Goal: Information Seeking & Learning: Find specific page/section

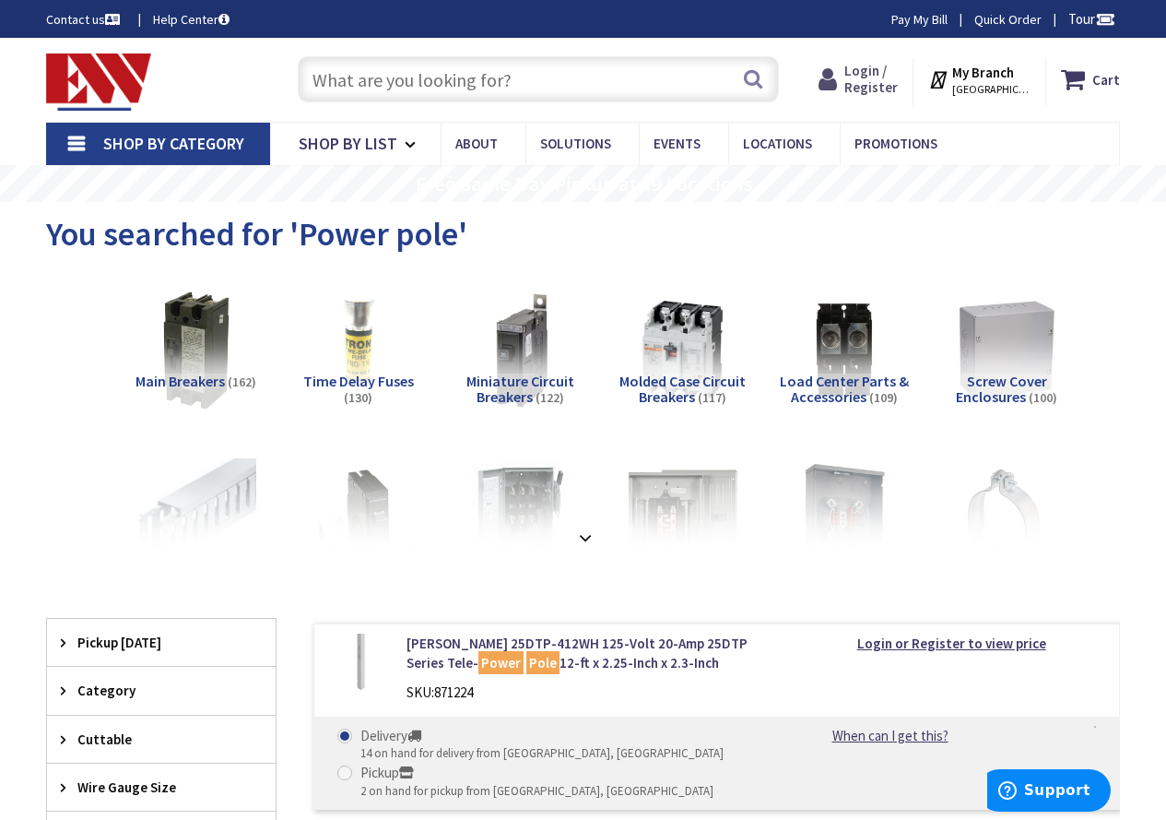
click at [878, 71] on span "Login / Register" at bounding box center [871, 79] width 53 height 34
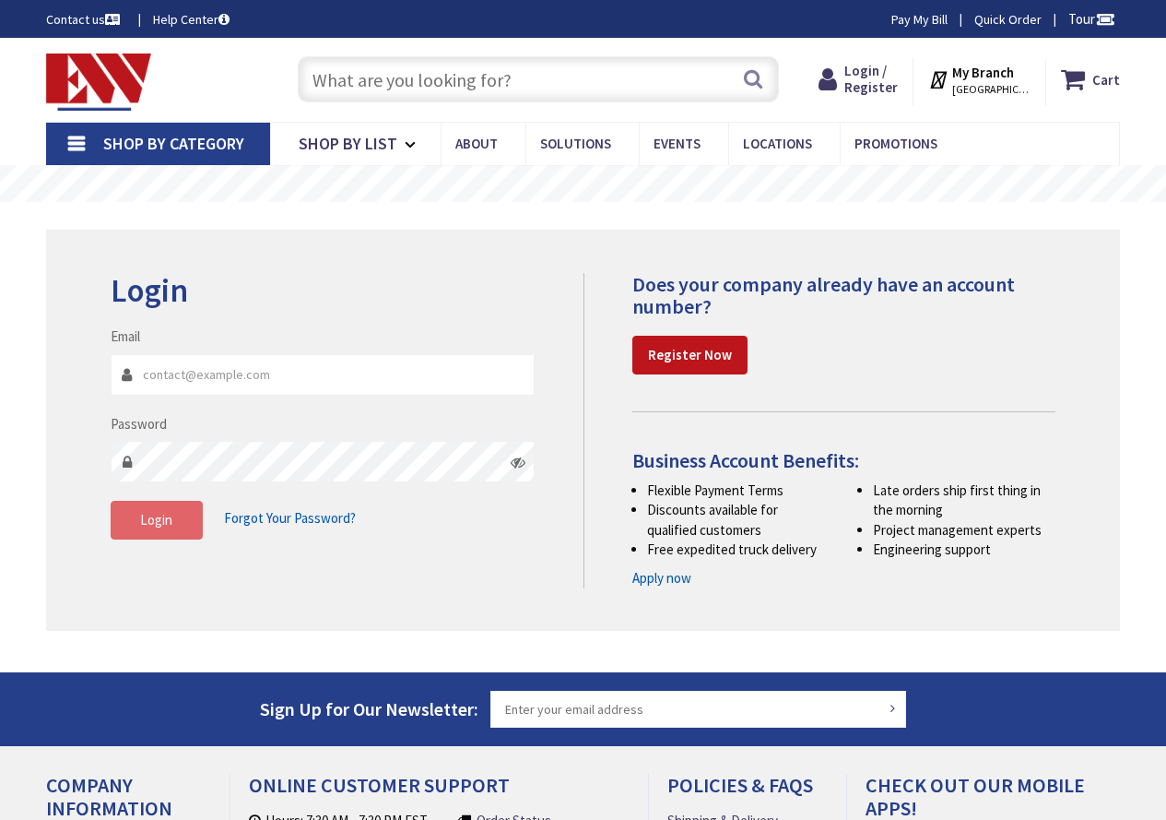
type input "wayne@bellelectricalcontractors.com"
click at [158, 522] on span "Login" at bounding box center [156, 520] width 32 height 18
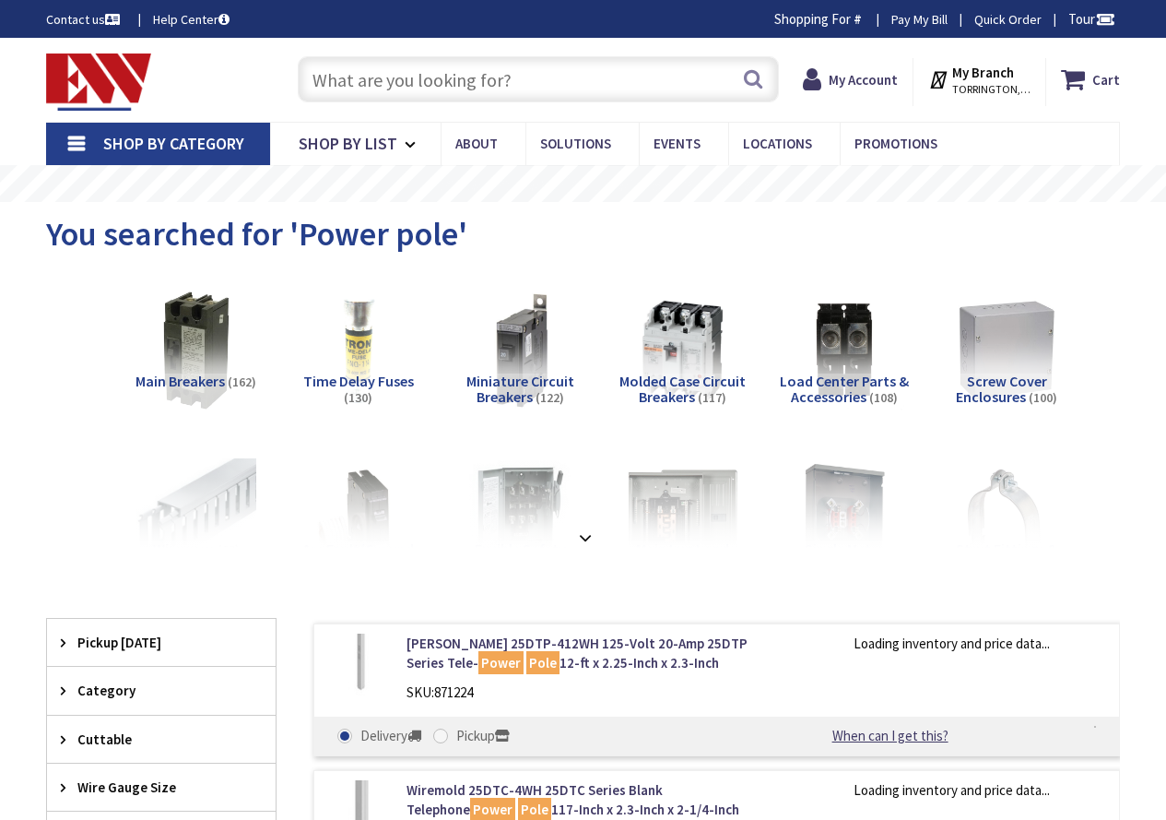
click at [521, 86] on input "text" at bounding box center [538, 79] width 481 height 46
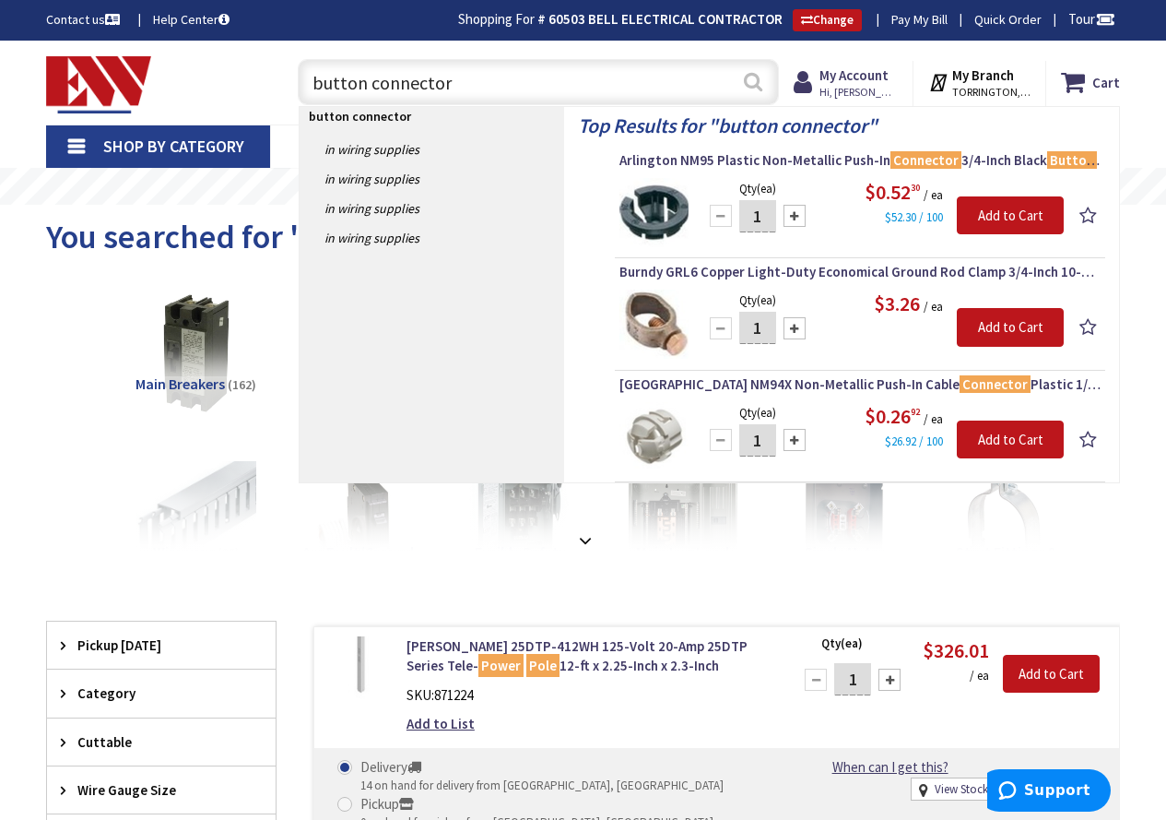
type input "button connector"
click at [754, 76] on button "Search" at bounding box center [753, 81] width 24 height 41
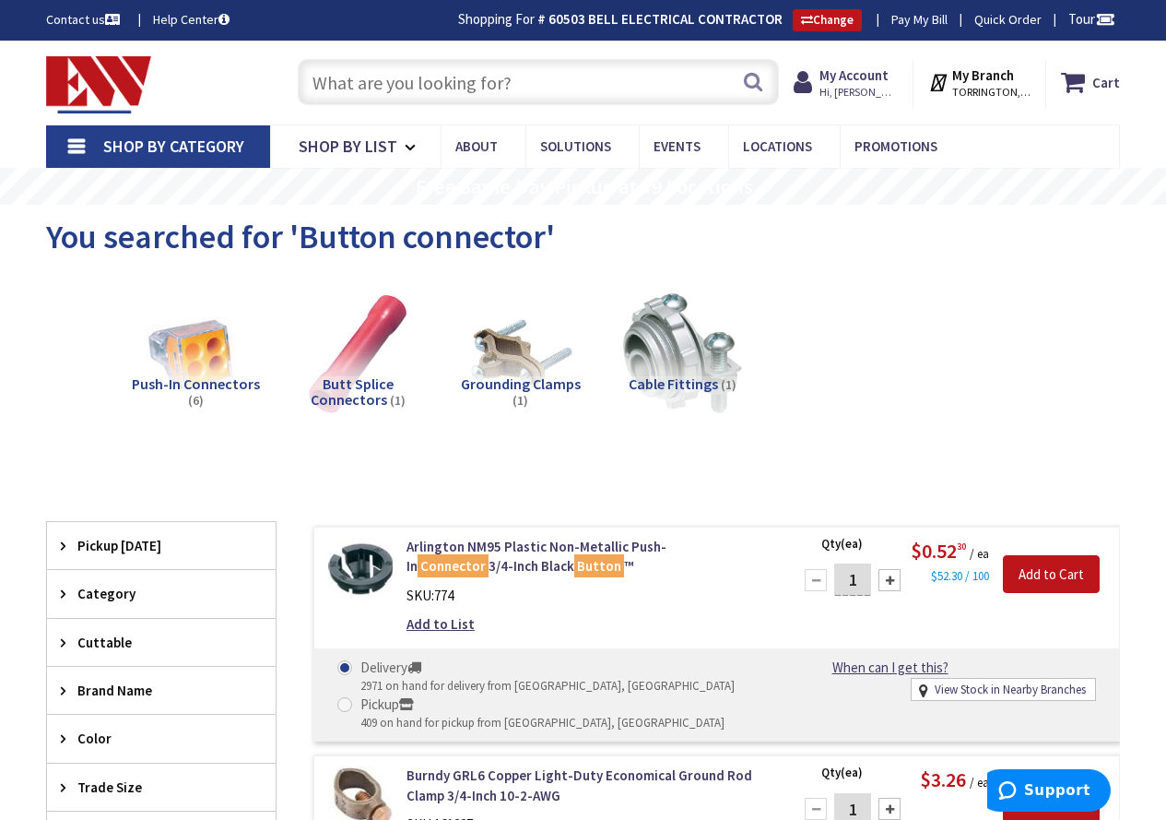
click at [484, 79] on input "text" at bounding box center [538, 82] width 481 height 46
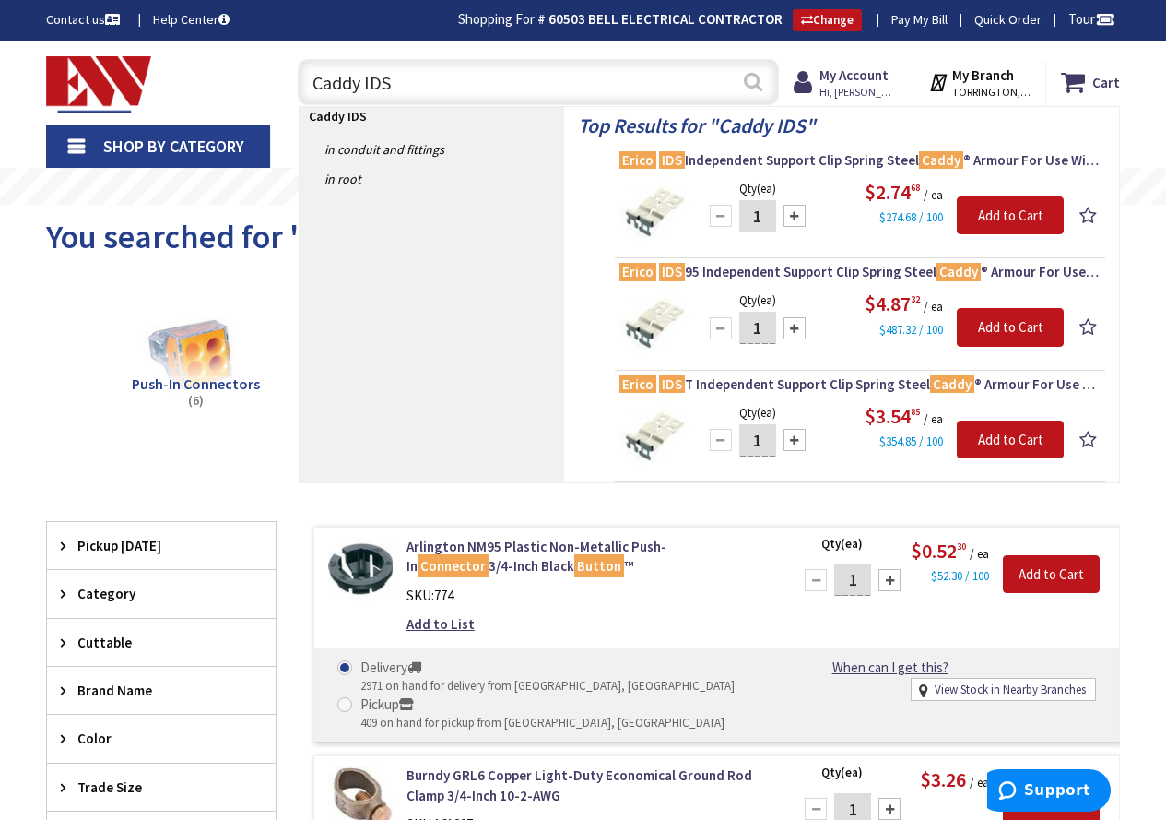
type input "Caddy IDS"
click at [747, 83] on button "Search" at bounding box center [753, 81] width 24 height 41
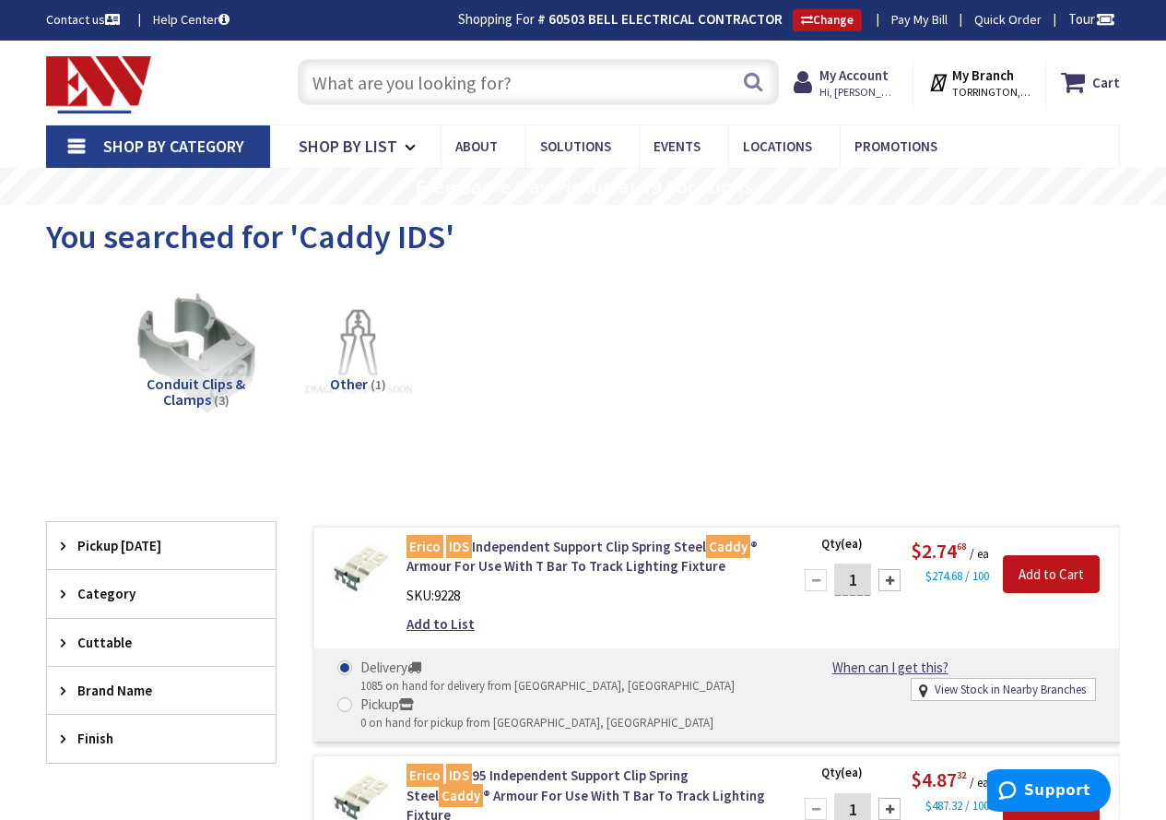
click at [542, 77] on input "text" at bounding box center [538, 82] width 481 height 46
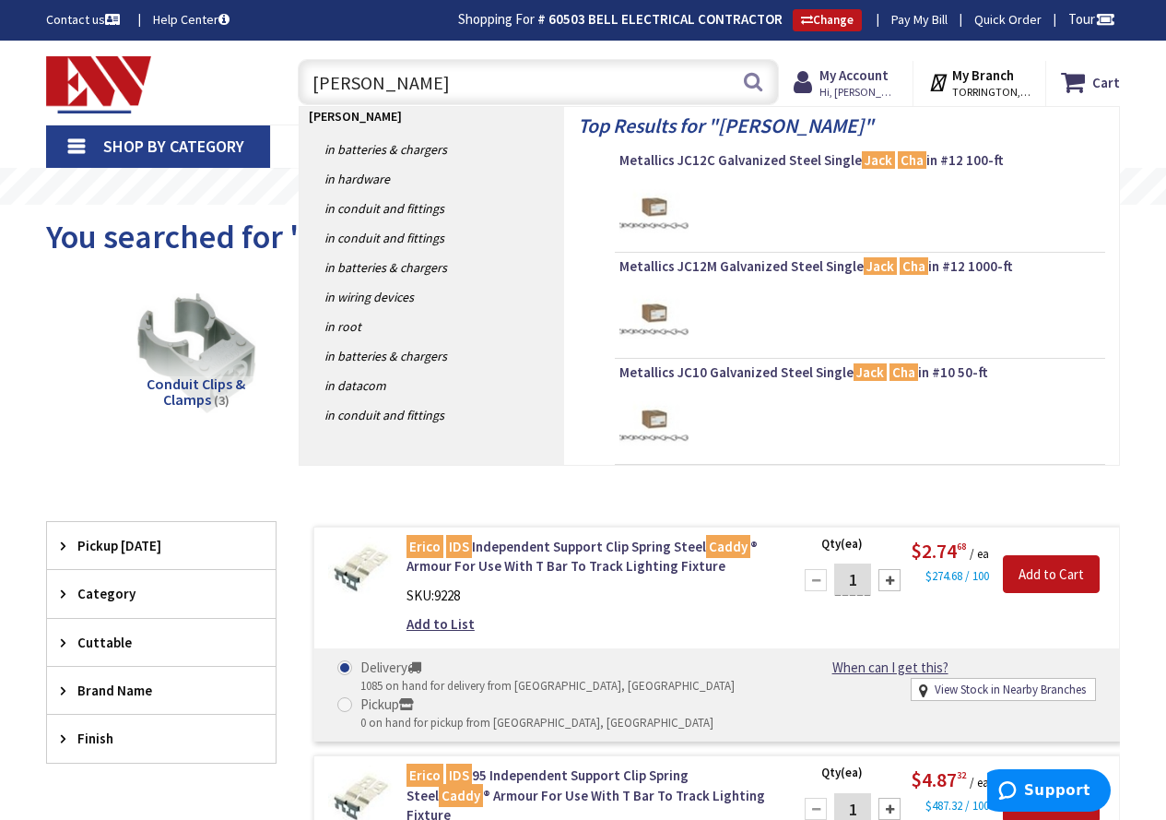
type input "jack chain"
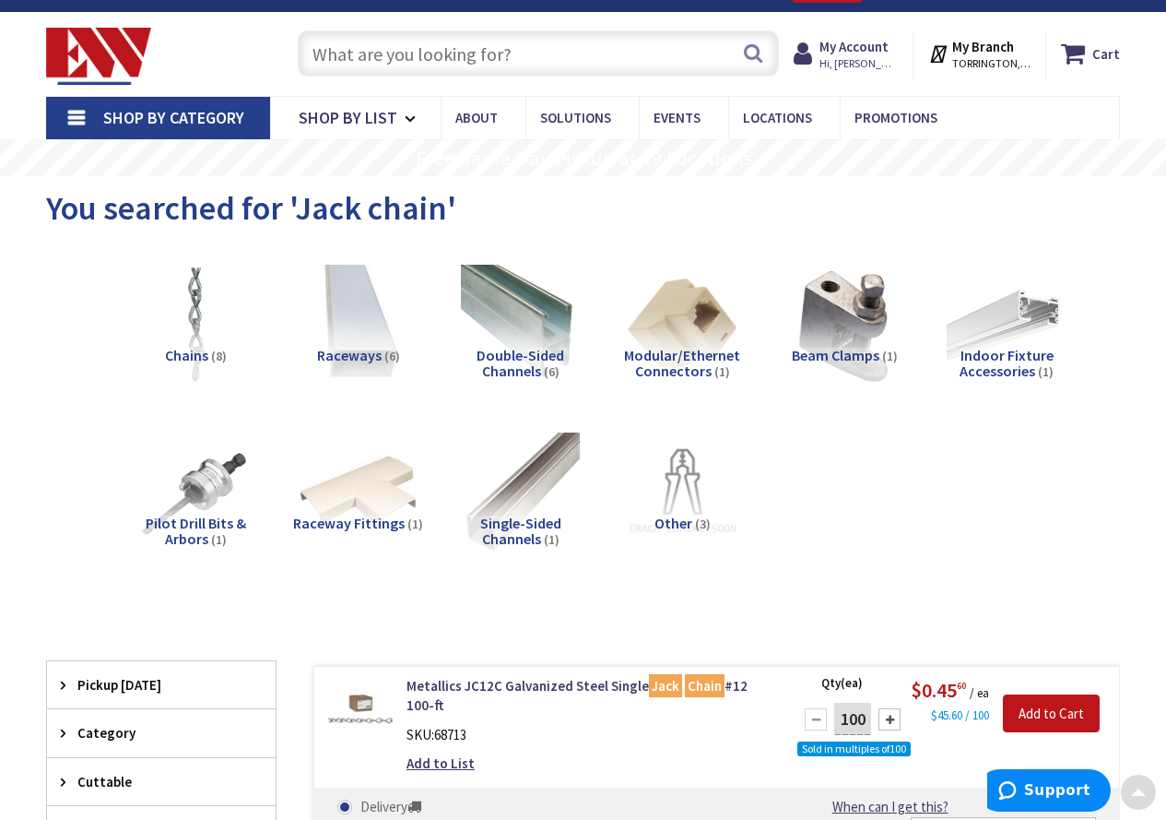
scroll to position [26, 0]
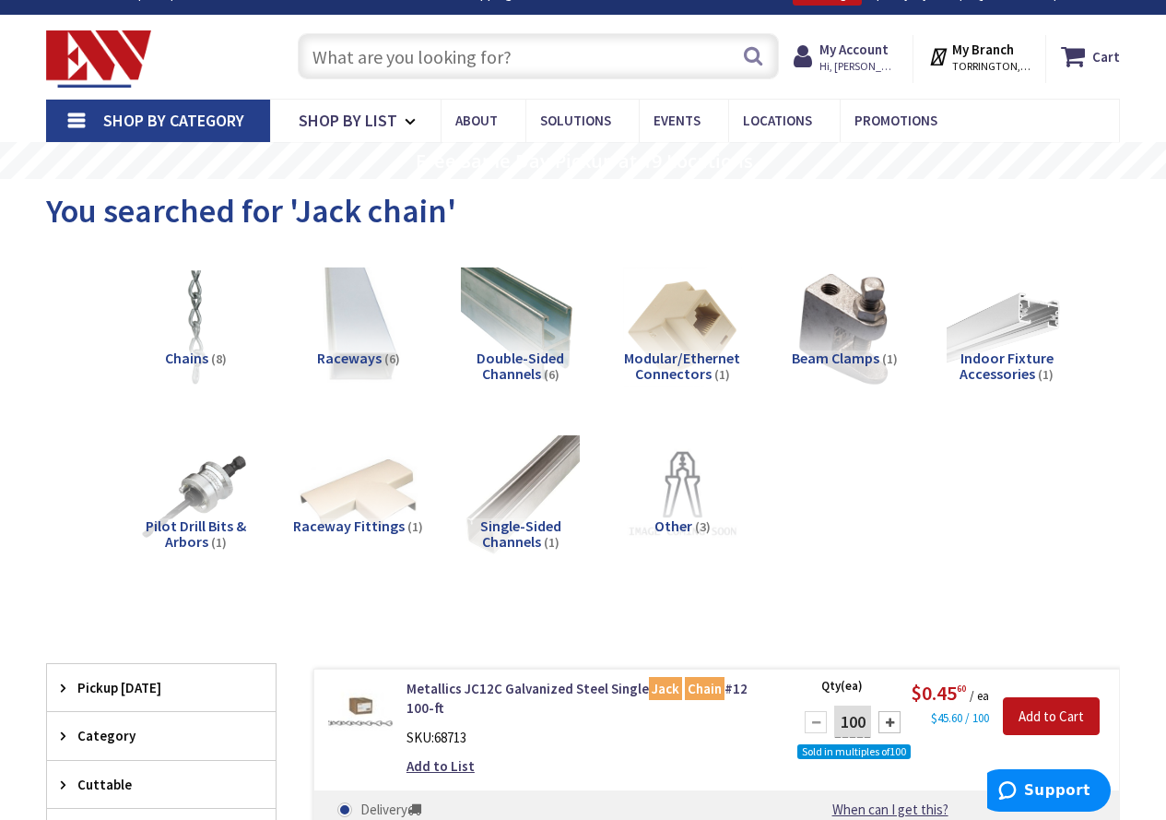
click at [471, 64] on input "text" at bounding box center [538, 56] width 481 height 46
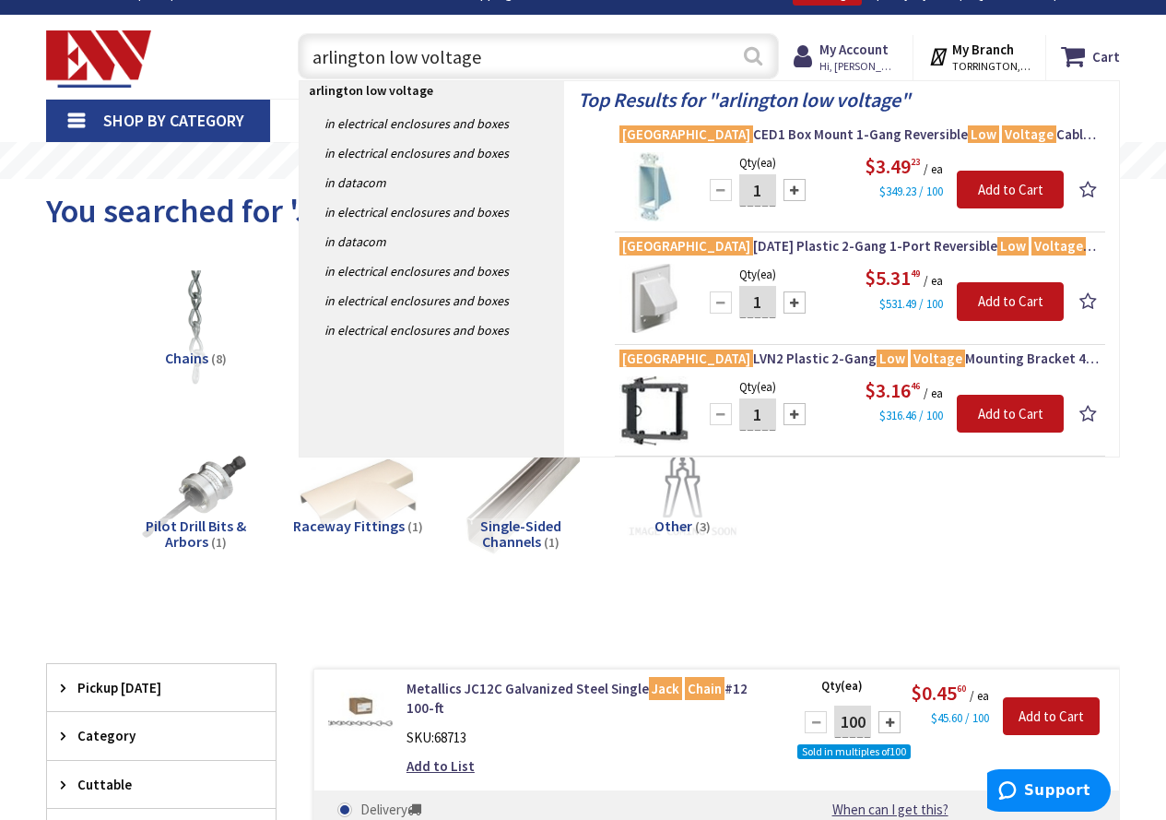
type input "arlington low voltage"
click at [756, 58] on button "Search" at bounding box center [753, 55] width 24 height 41
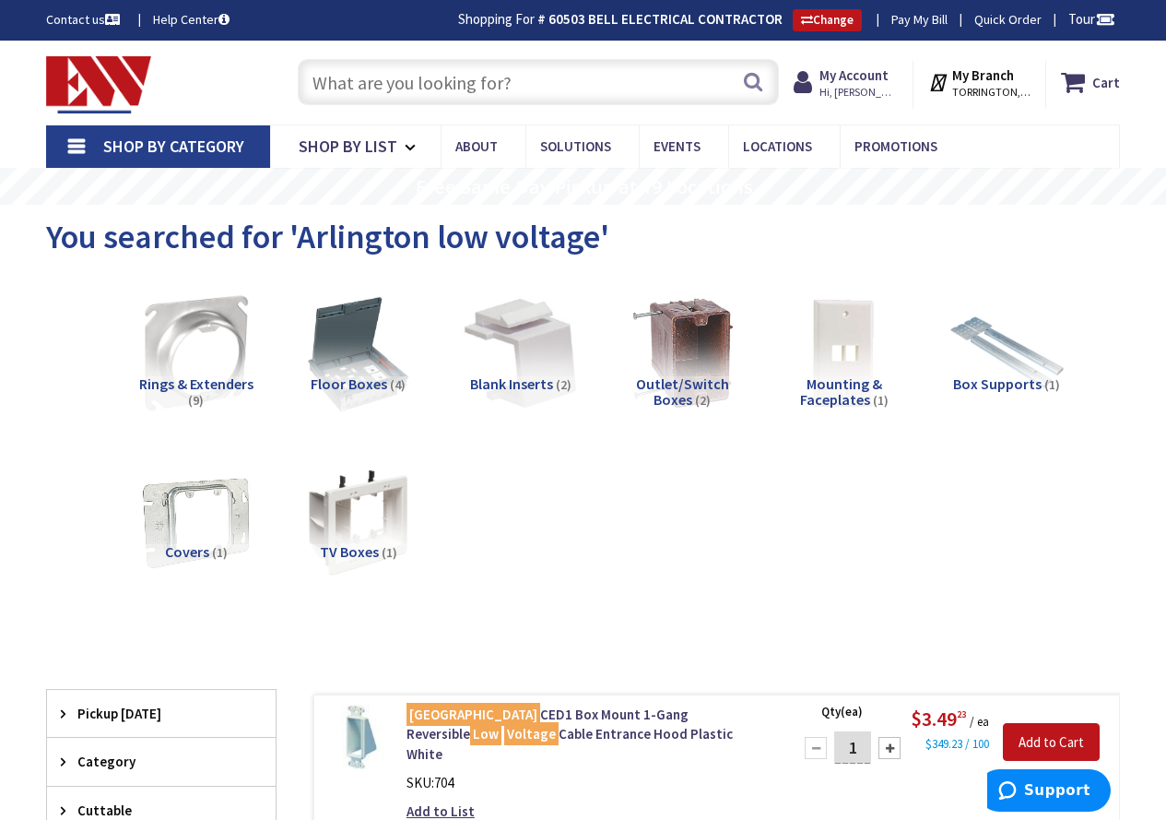
click at [407, 87] on input "text" at bounding box center [538, 82] width 481 height 46
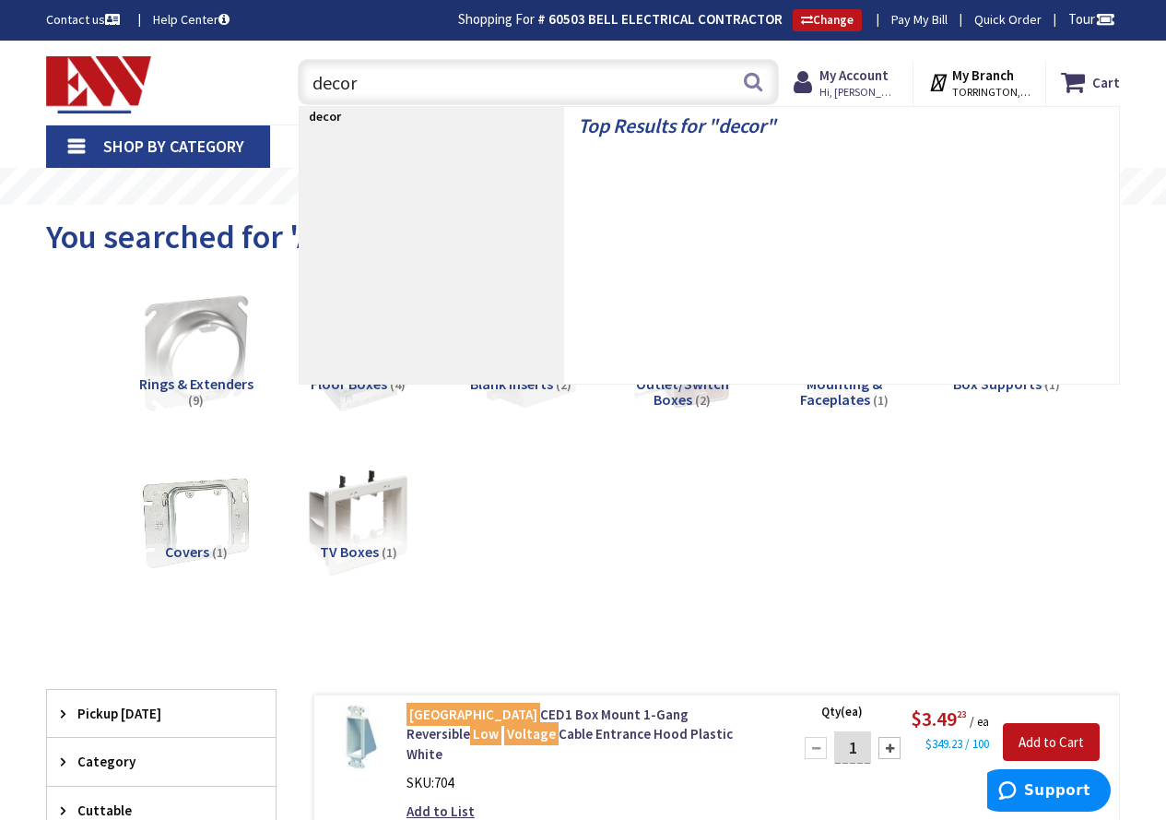
type input "decora"
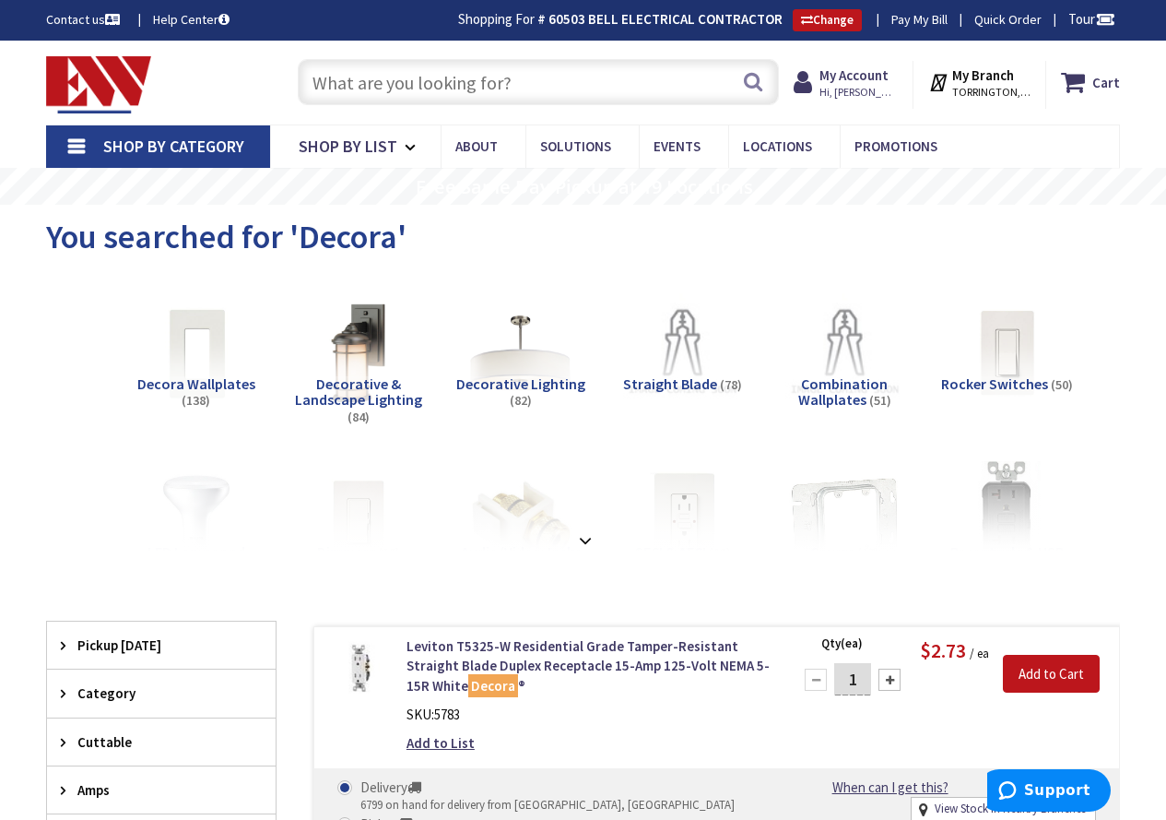
click at [491, 86] on input "text" at bounding box center [538, 82] width 481 height 46
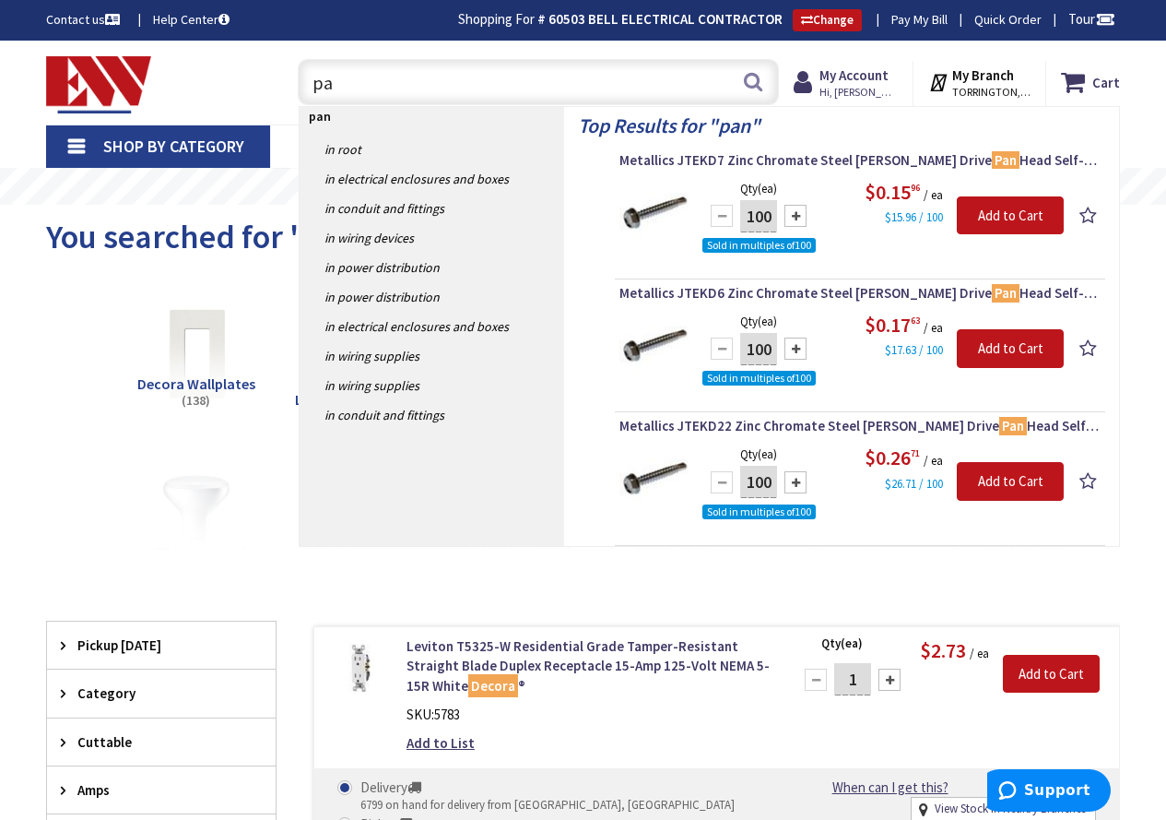
type input "p"
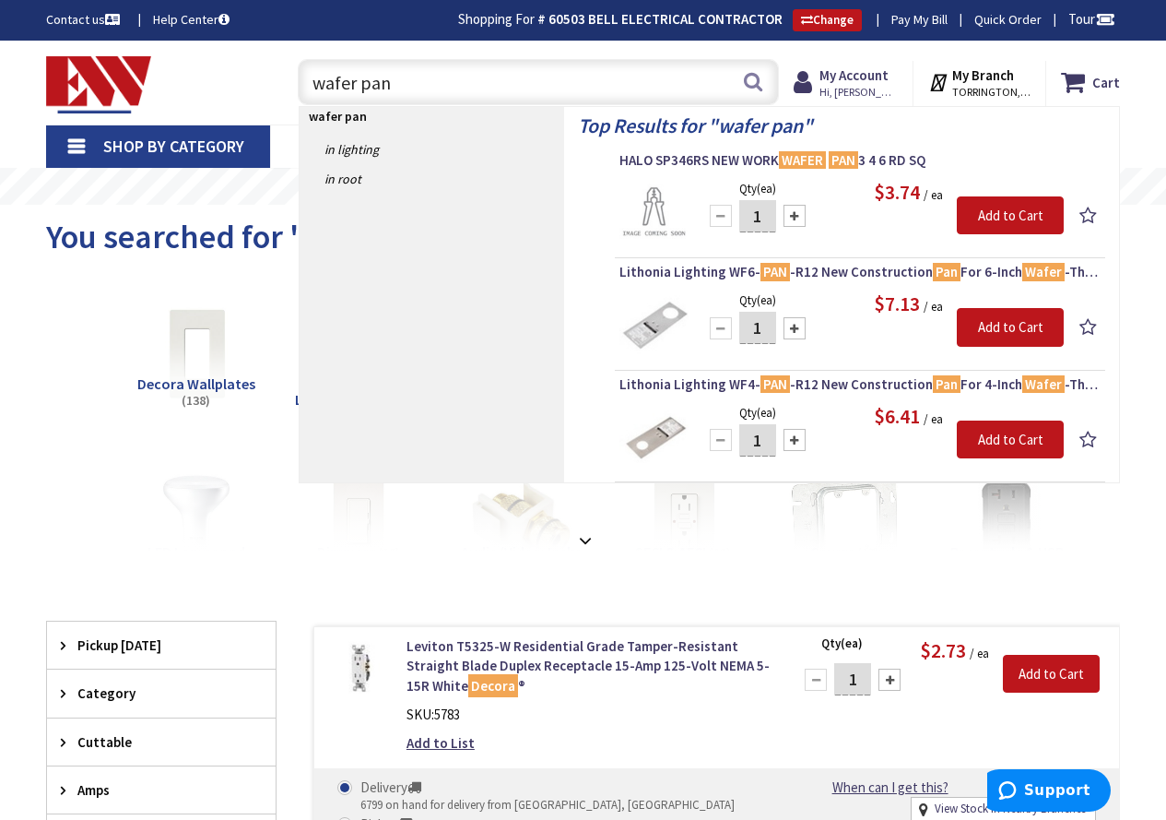
drag, startPoint x: 408, startPoint y: 89, endPoint x: 192, endPoint y: 119, distance: 218.8
click at [192, 119] on div "Skip to Content Toggle Nav wafer pan wafer pan Search Cart My Cart Close You ha…" at bounding box center [583, 83] width 1166 height 84
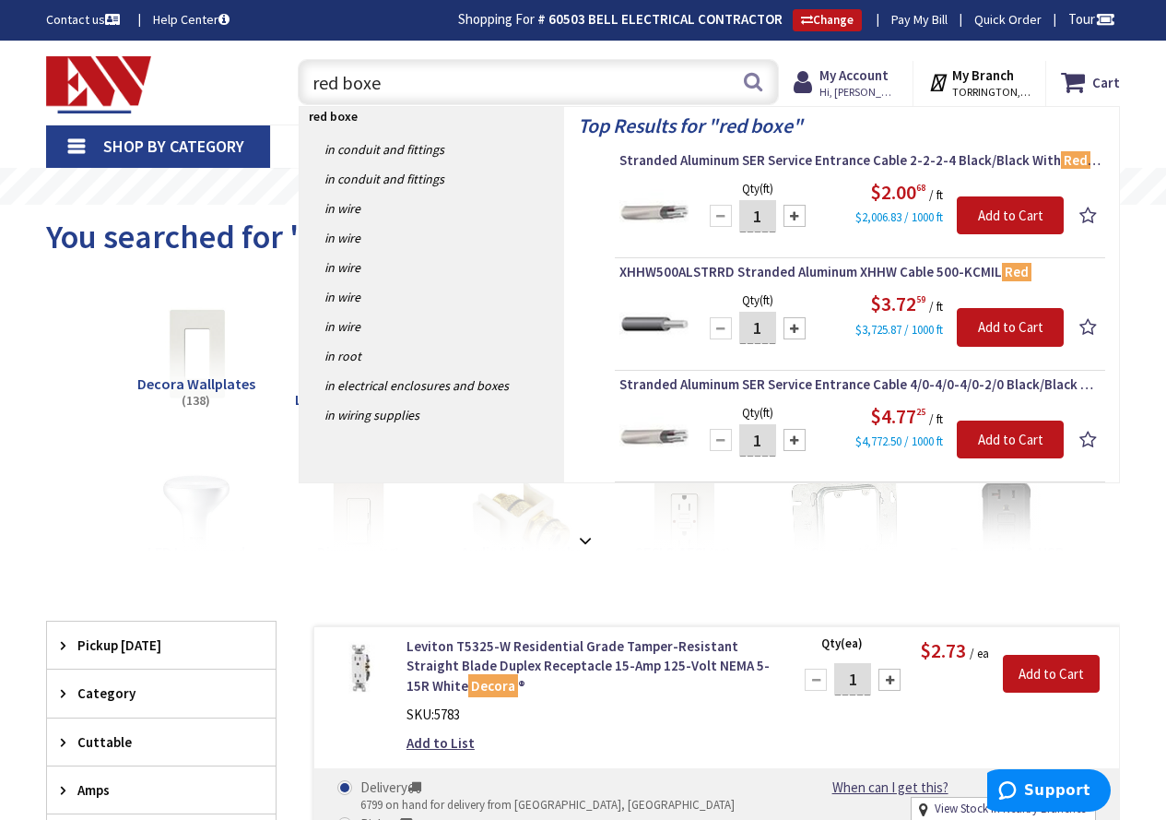
type input "red boxes"
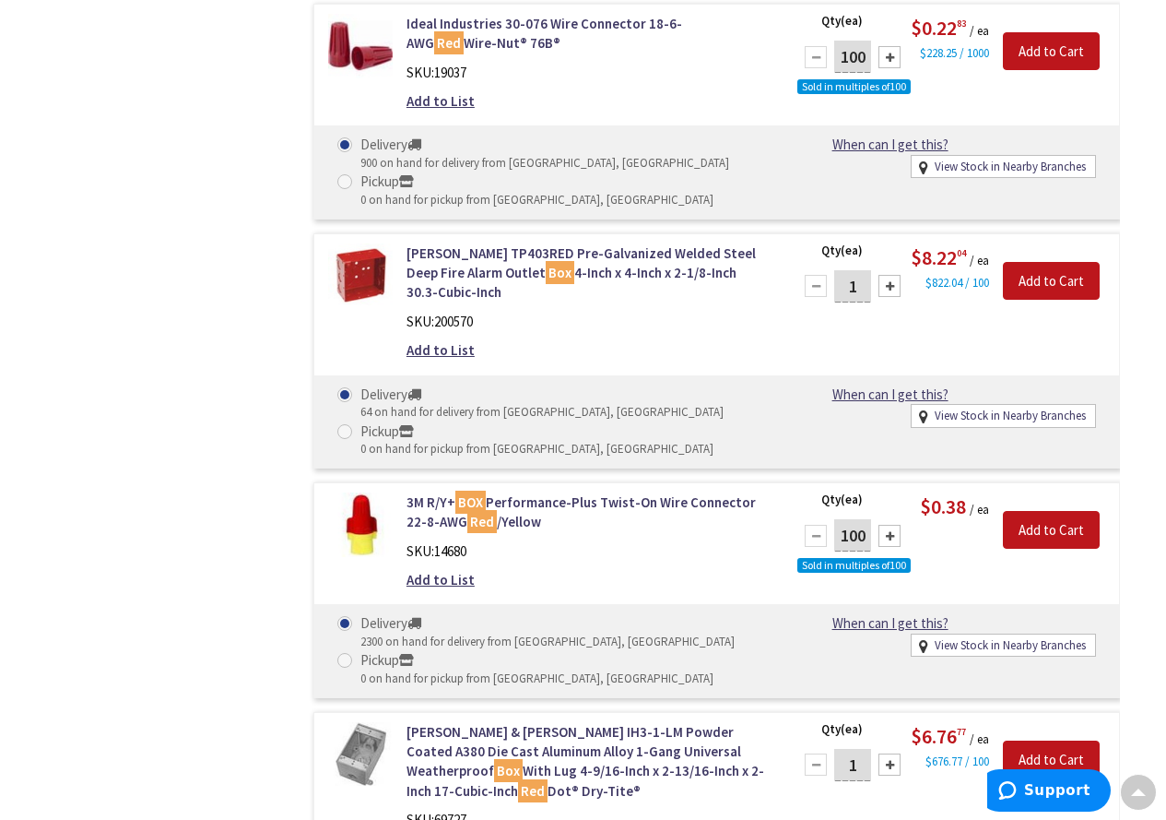
scroll to position [1609, 0]
